Goal: Check status: Check status

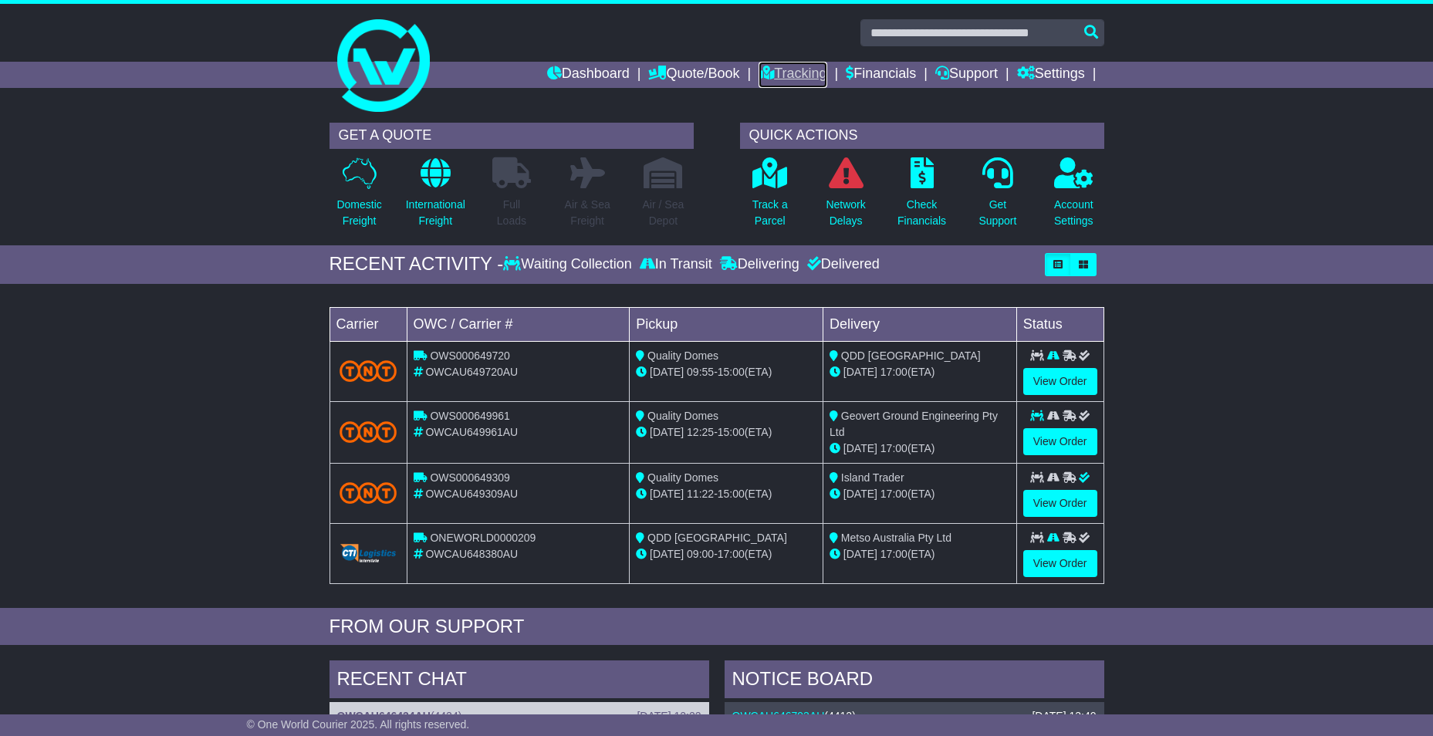
click at [787, 72] on link "Tracking" at bounding box center [792, 75] width 68 height 26
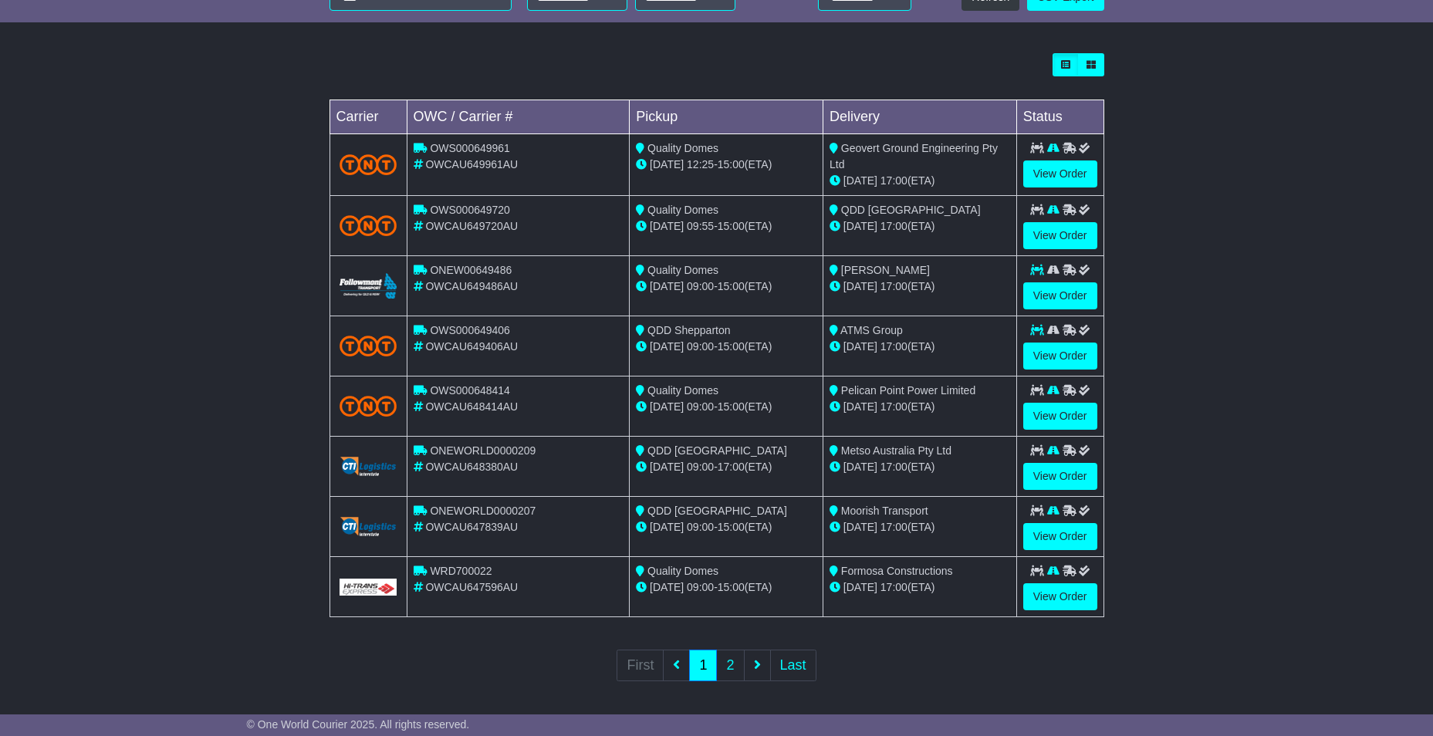
scroll to position [407, 0]
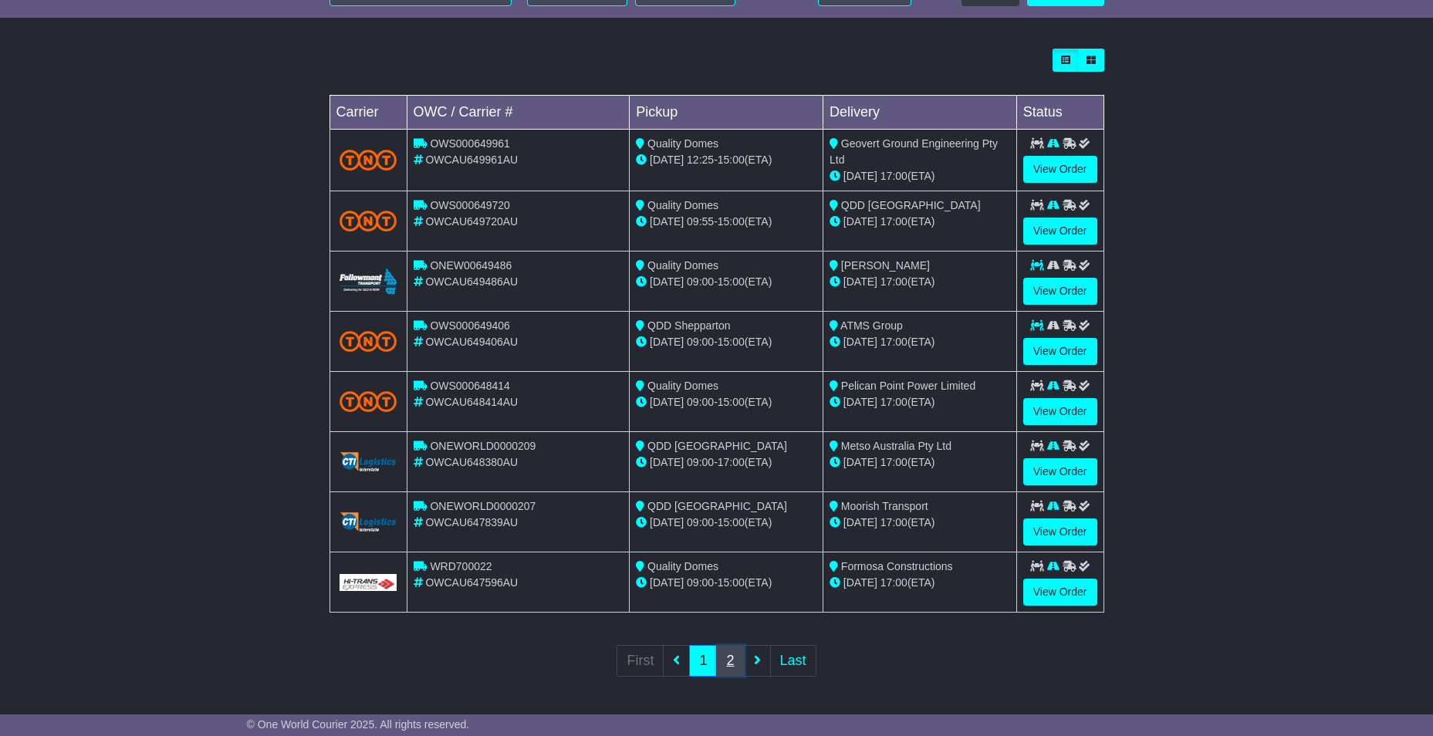
click at [730, 660] on link "2" at bounding box center [730, 661] width 28 height 32
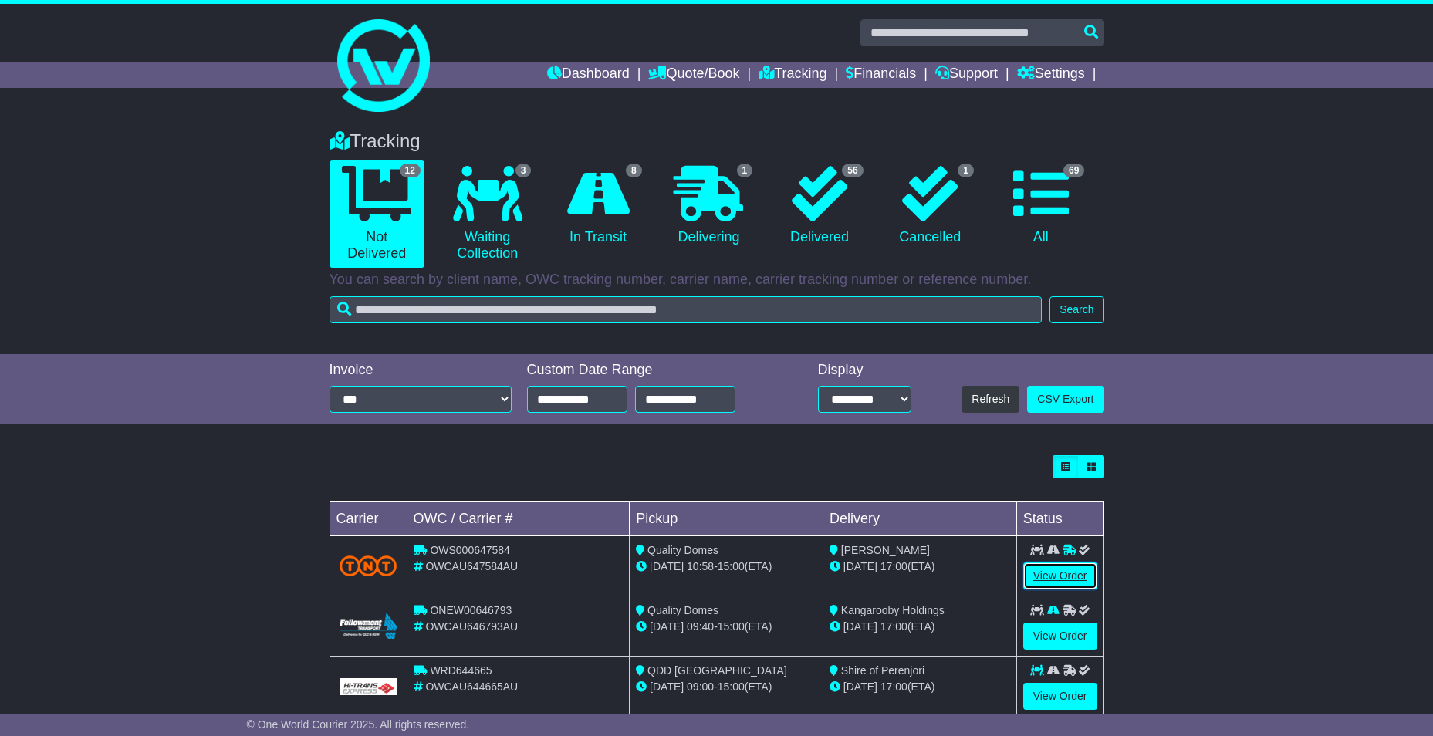
click at [1079, 585] on link "View Order" at bounding box center [1060, 575] width 74 height 27
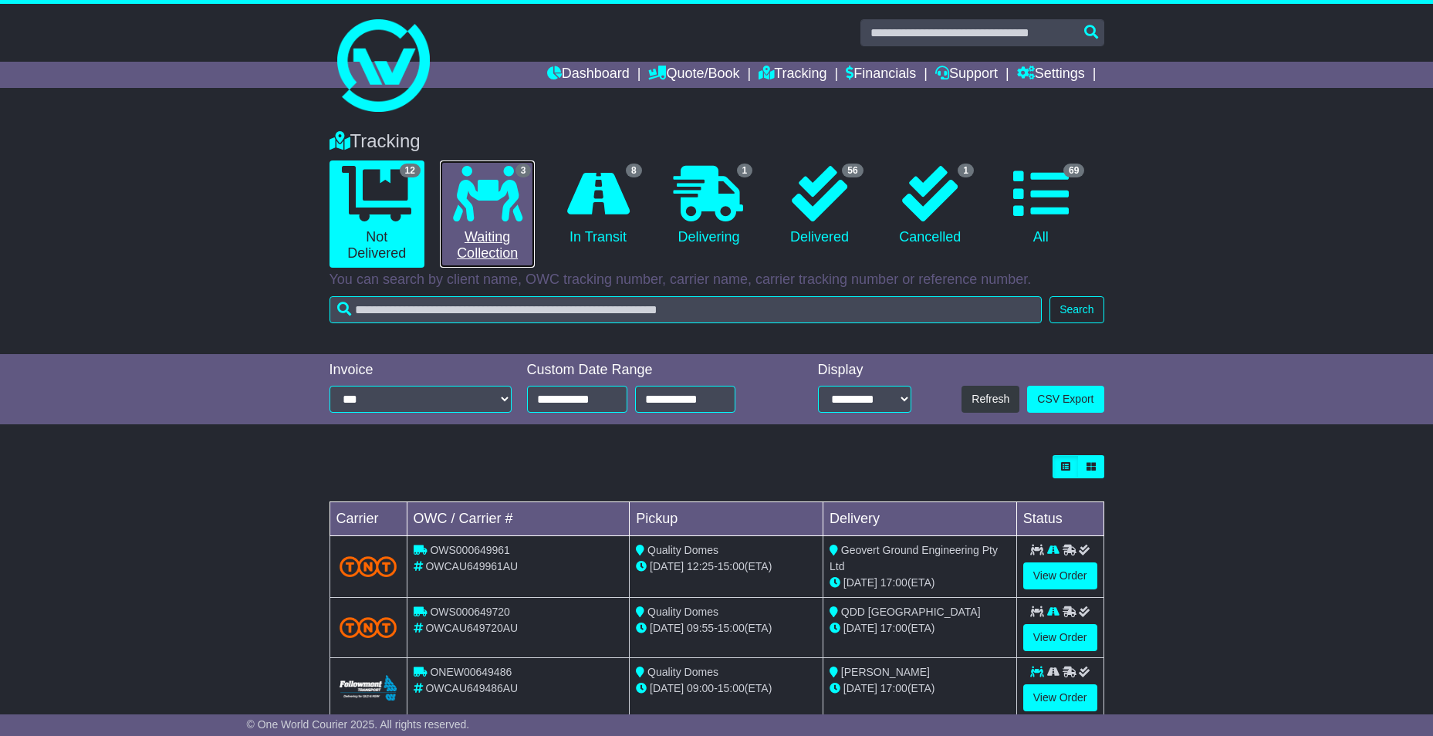
click at [505, 211] on icon at bounding box center [487, 194] width 69 height 56
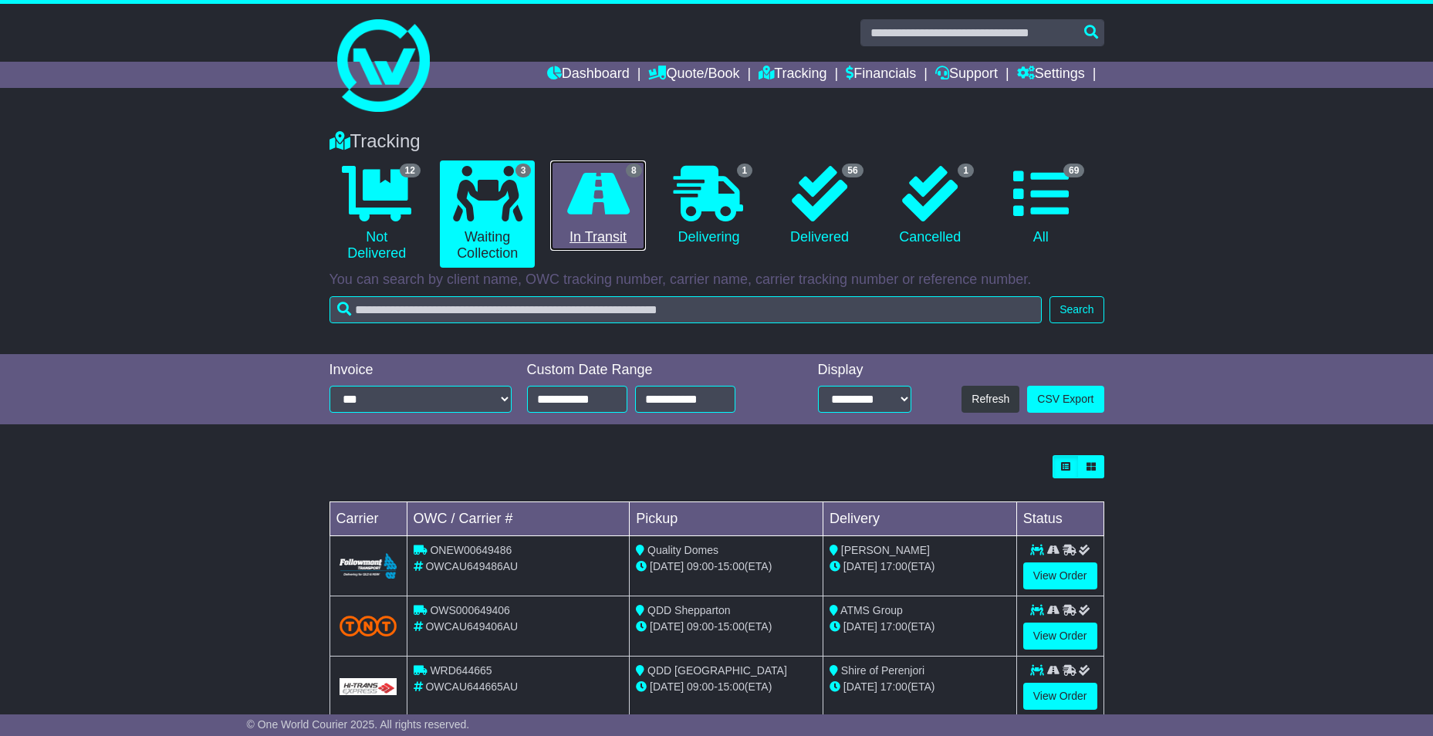
click at [607, 219] on icon at bounding box center [598, 194] width 62 height 56
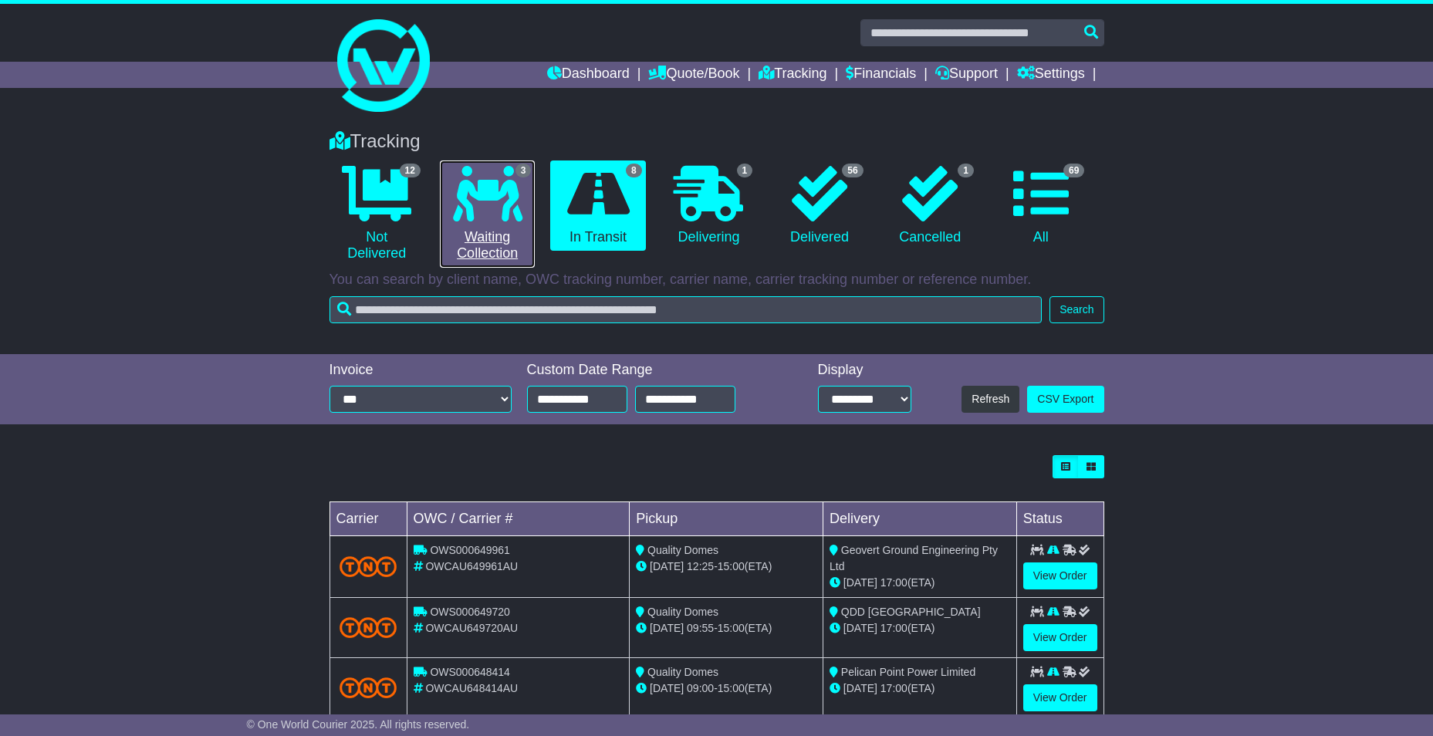
click at [481, 207] on icon at bounding box center [487, 194] width 69 height 56
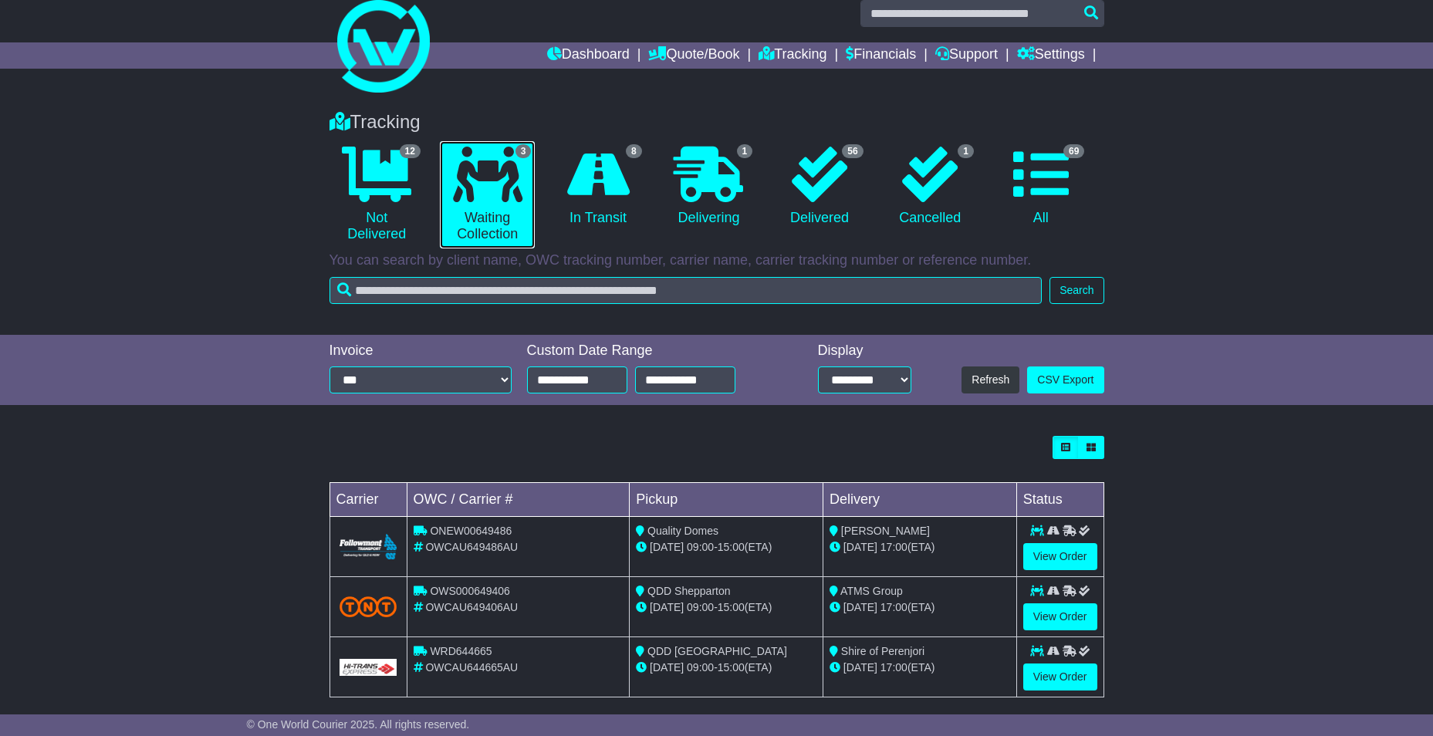
scroll to position [35, 0]
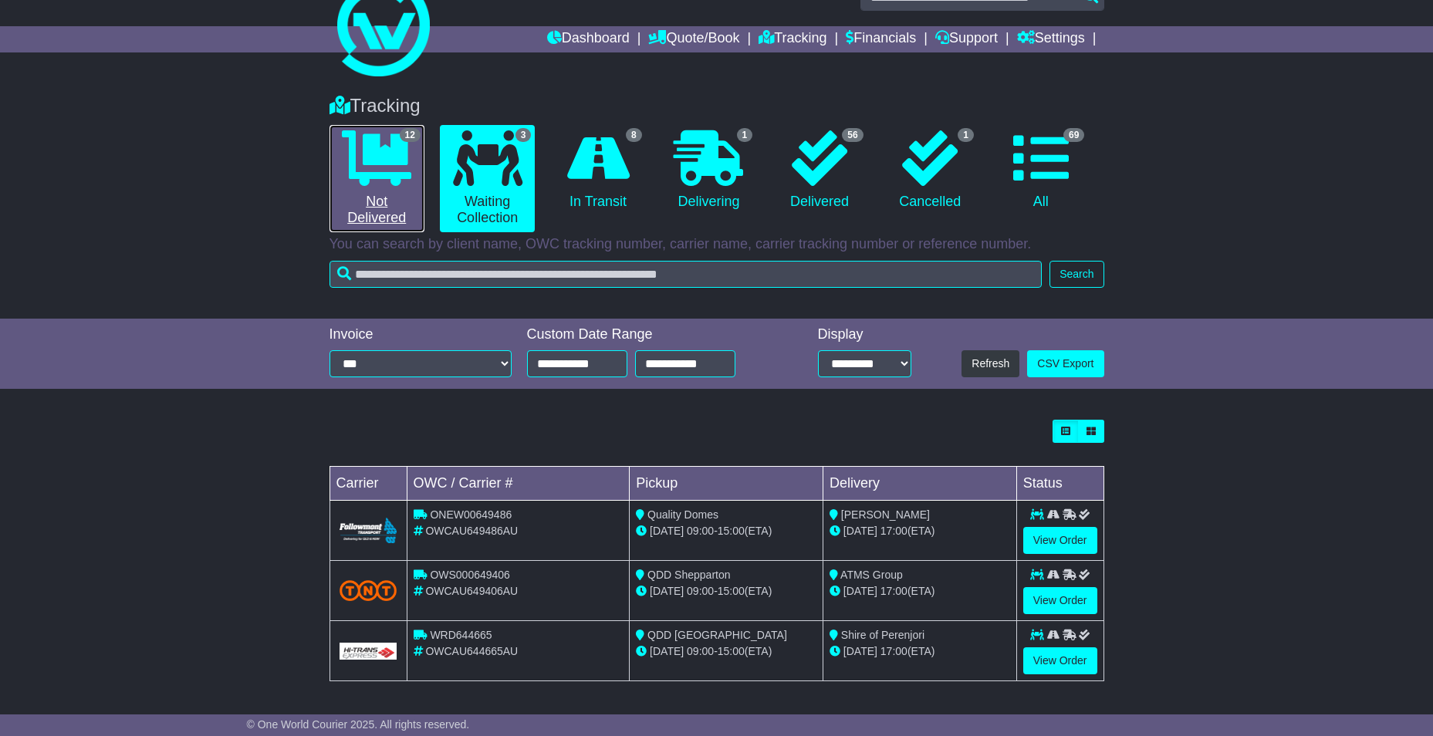
click at [373, 163] on icon at bounding box center [376, 158] width 69 height 56
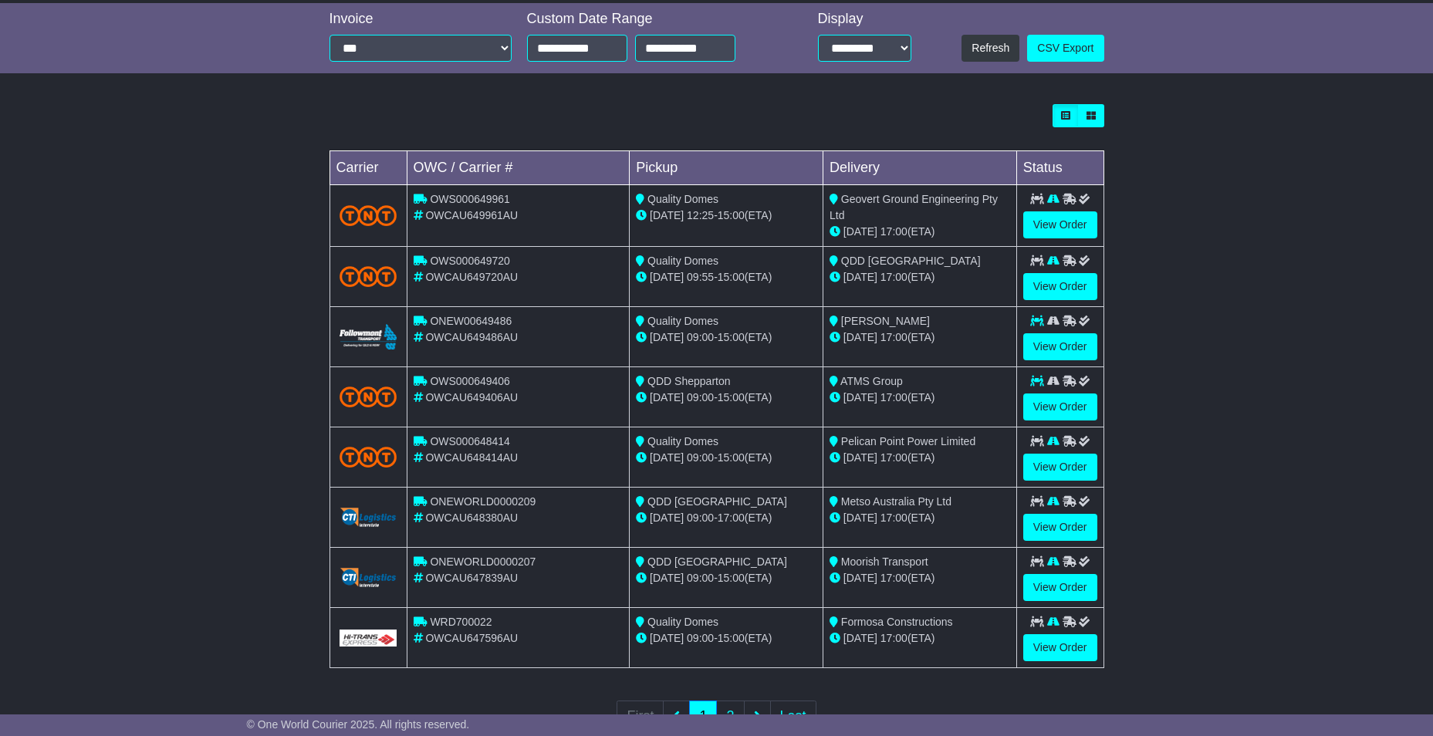
scroll to position [386, 0]
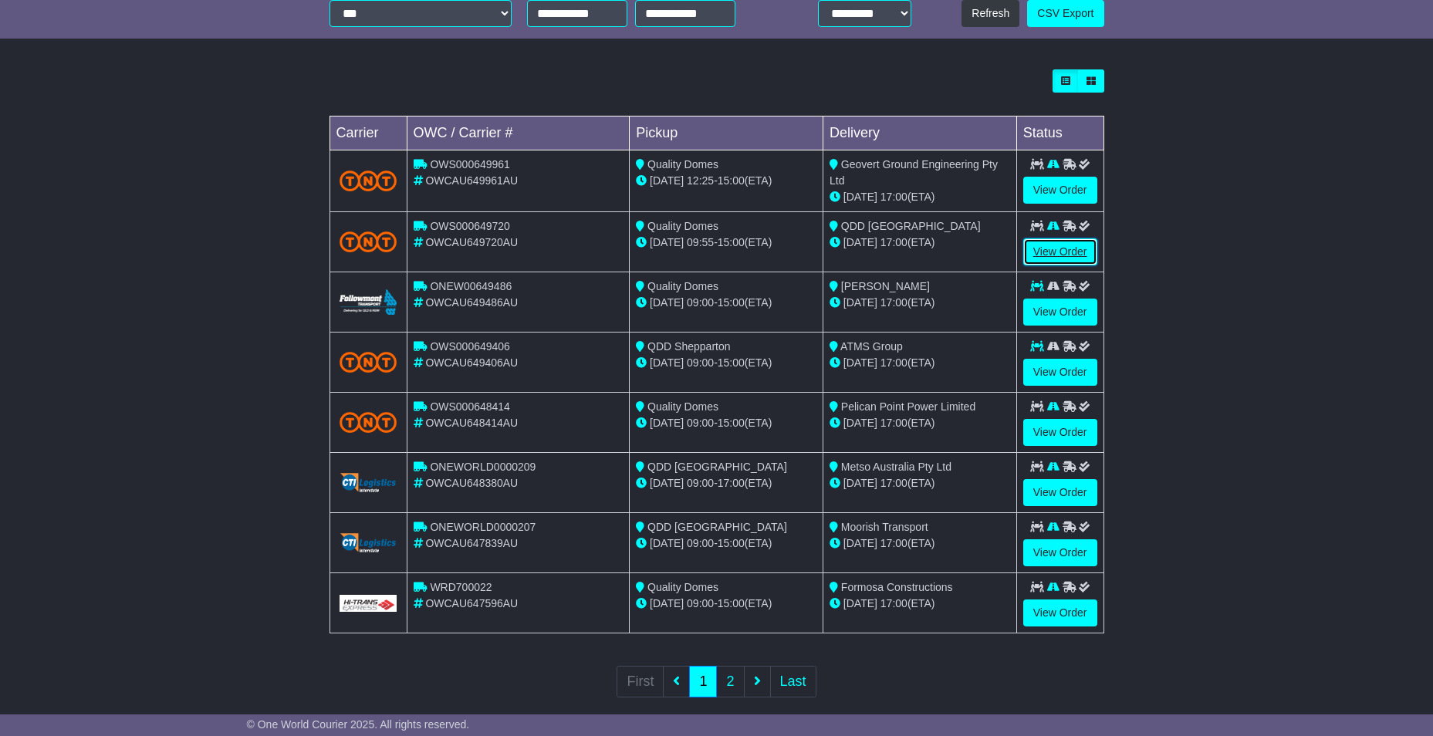
click at [1049, 252] on link "View Order" at bounding box center [1060, 251] width 74 height 27
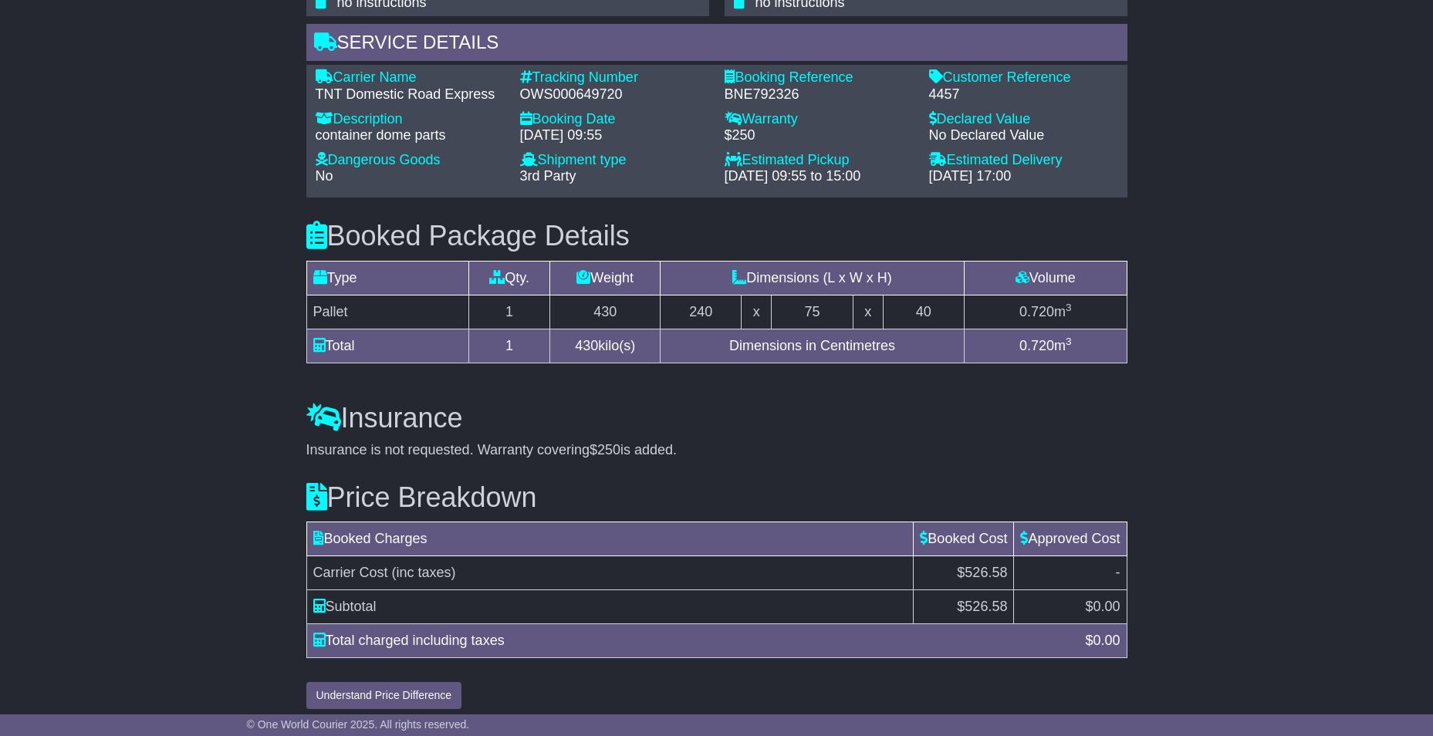
scroll to position [780, 0]
